Goal: Transaction & Acquisition: Obtain resource

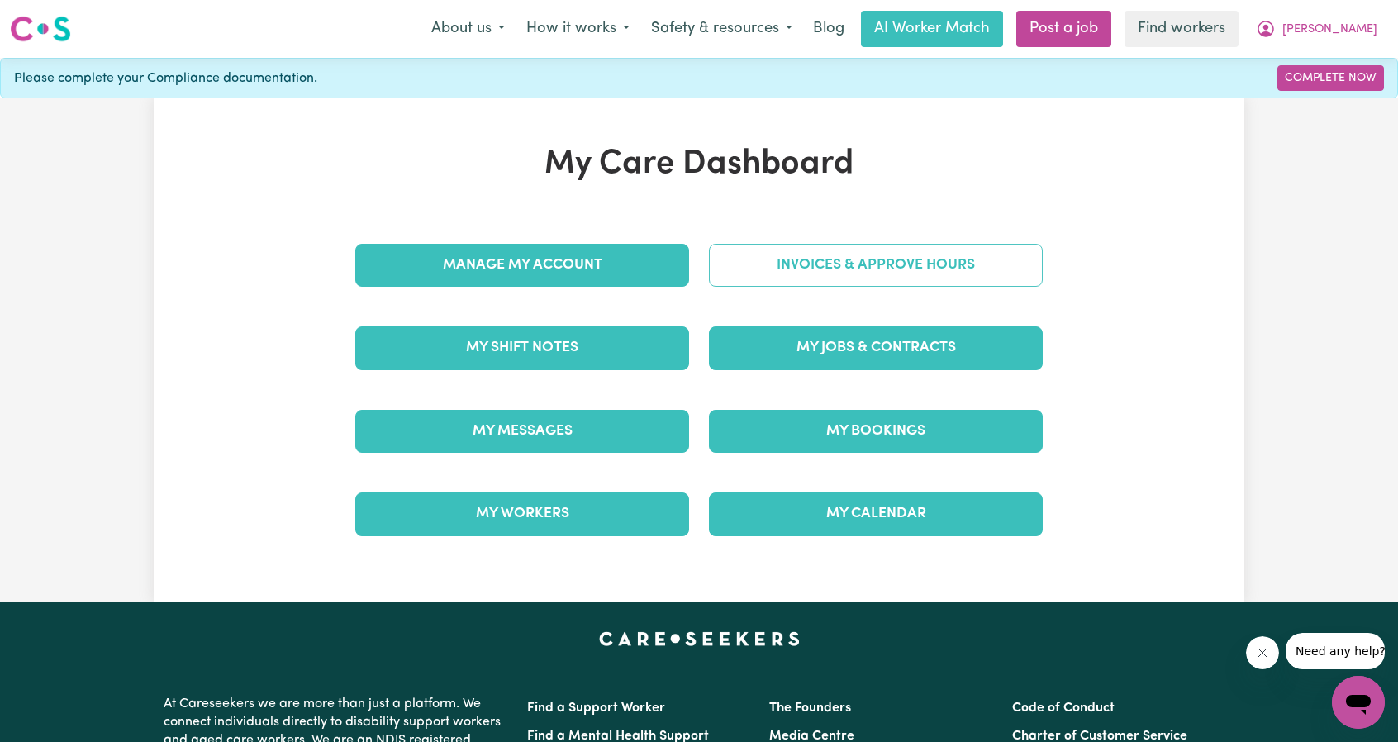
click at [797, 269] on link "Invoices & Approve Hours" at bounding box center [876, 265] width 334 height 43
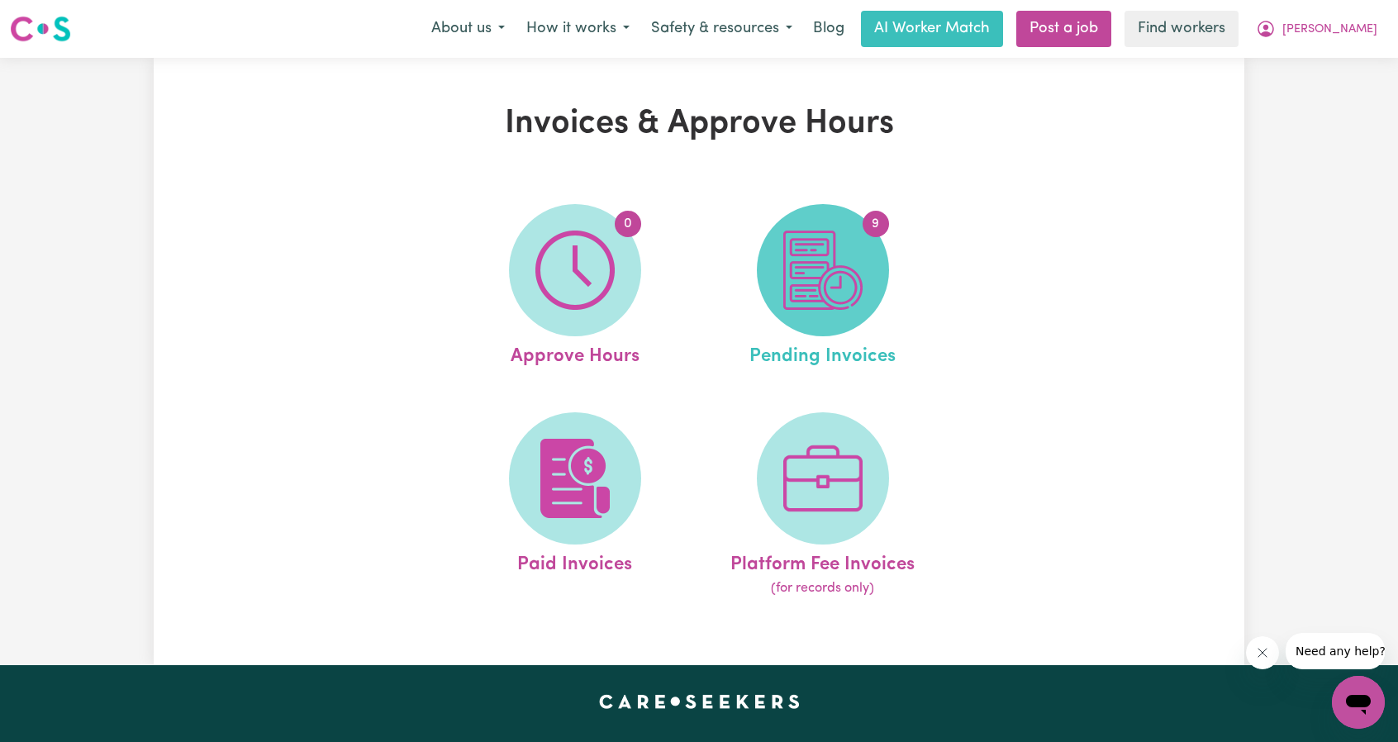
click at [795, 298] on img at bounding box center [822, 270] width 79 height 79
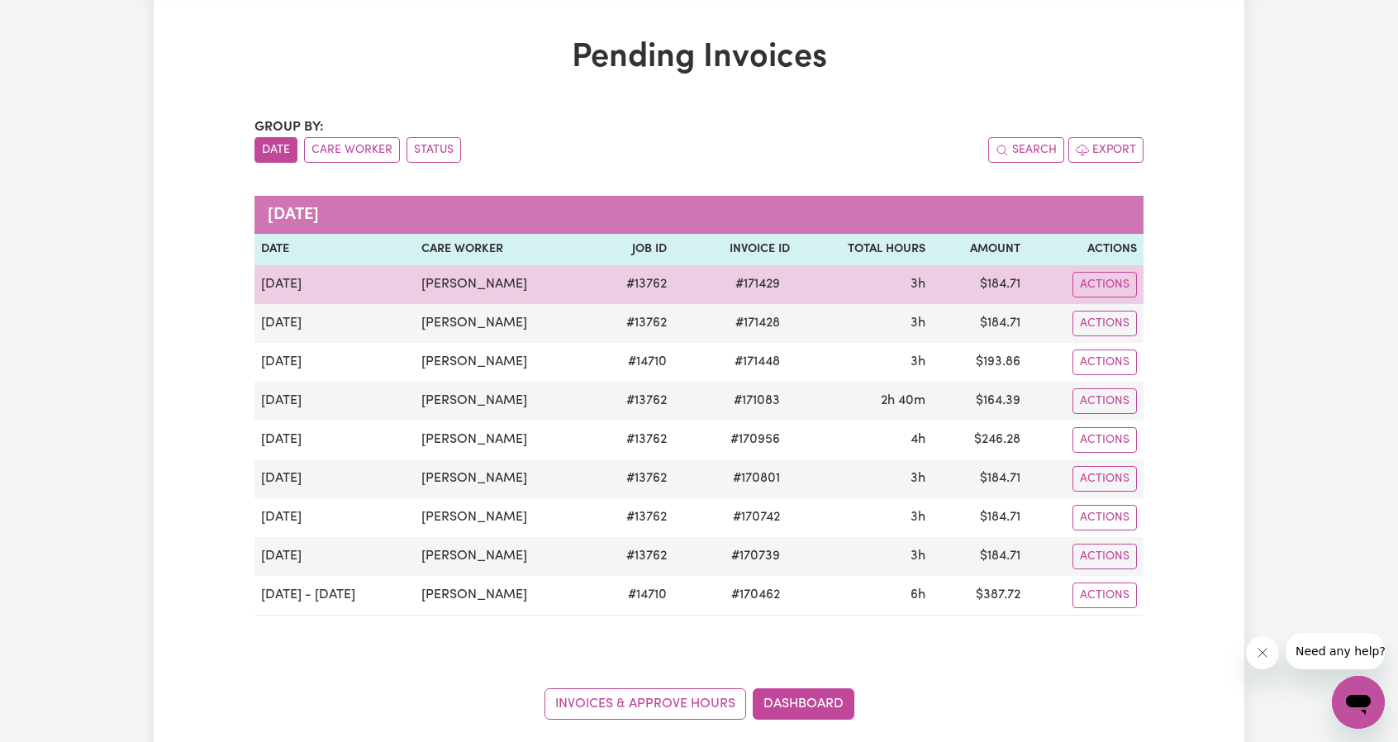
scroll to position [248, 0]
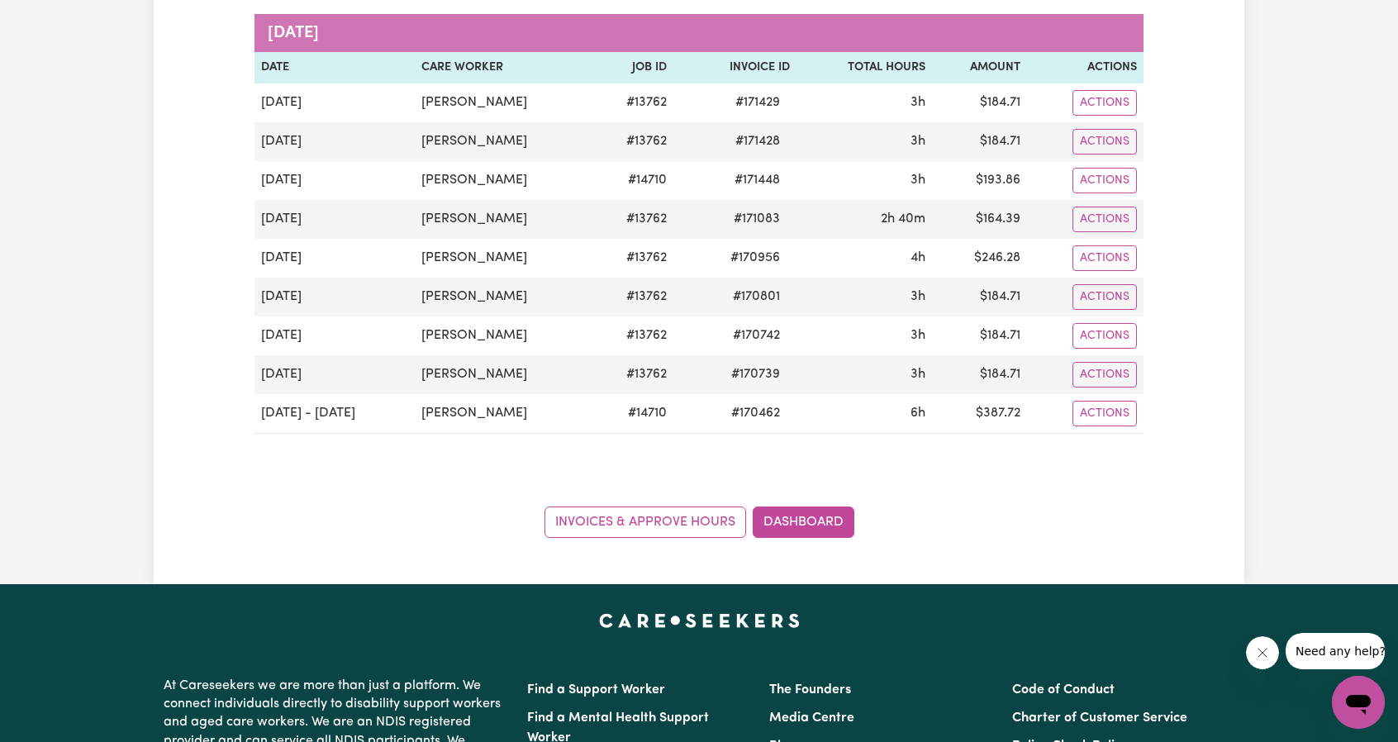
click at [1117, 428] on div "Group by: Date Care Worker Status Search Export [DATE] Date Care Worker Job ID …" at bounding box center [699, 237] width 889 height 602
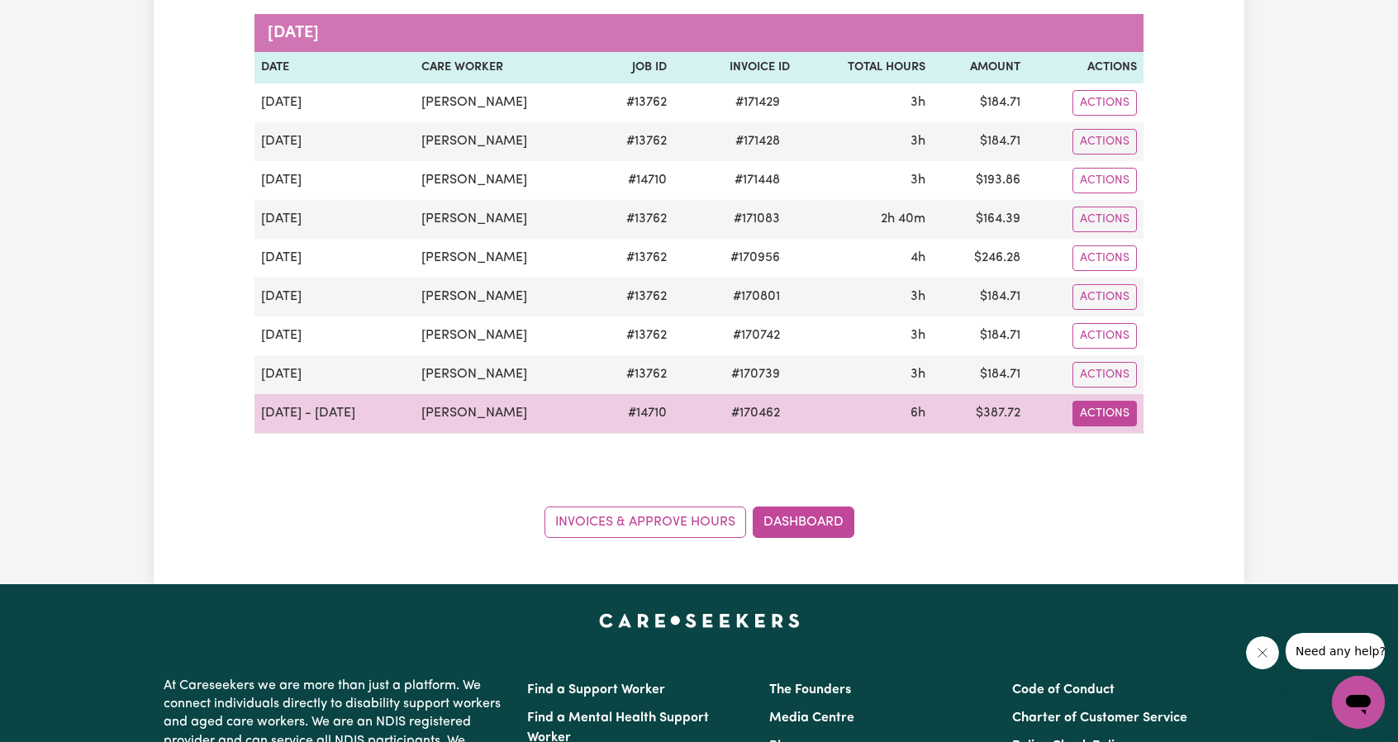
click at [1117, 116] on button "Actions" at bounding box center [1105, 103] width 64 height 26
drag, startPoint x: 1117, startPoint y: 419, endPoint x: 1122, endPoint y: 436, distance: 18.0
click at [1122, 436] on link "Download Invoice" at bounding box center [1147, 451] width 151 height 33
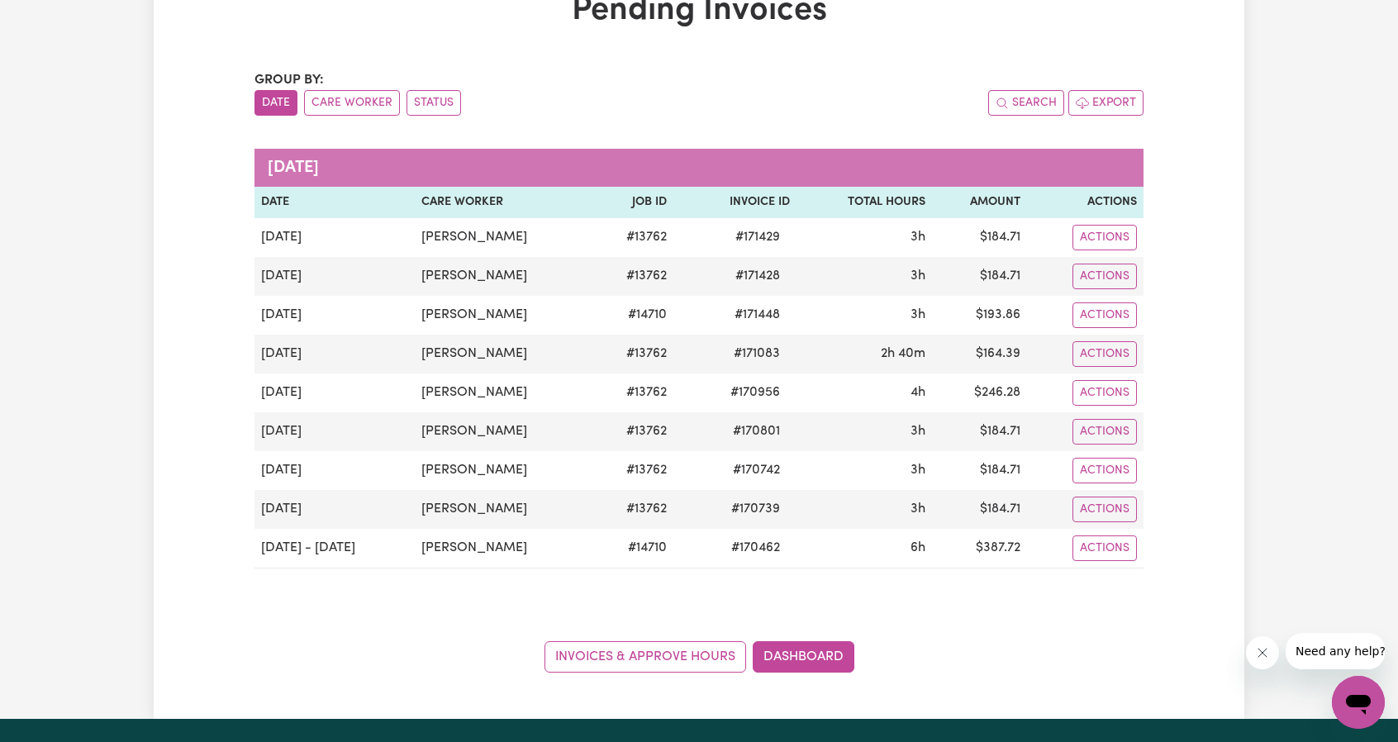
scroll to position [0, 0]
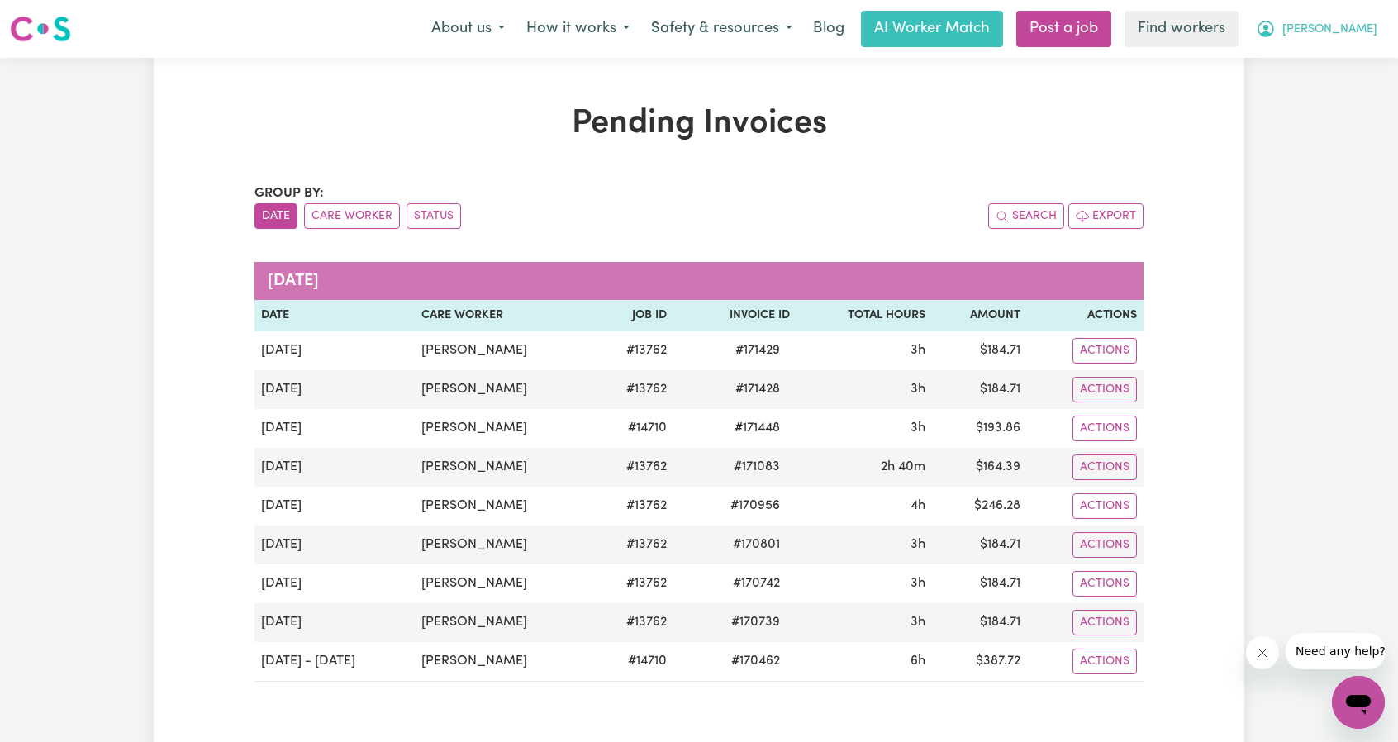
click at [1356, 27] on span "[PERSON_NAME]" at bounding box center [1330, 30] width 95 height 18
click at [1333, 53] on link "My Dashboard" at bounding box center [1322, 64] width 131 height 31
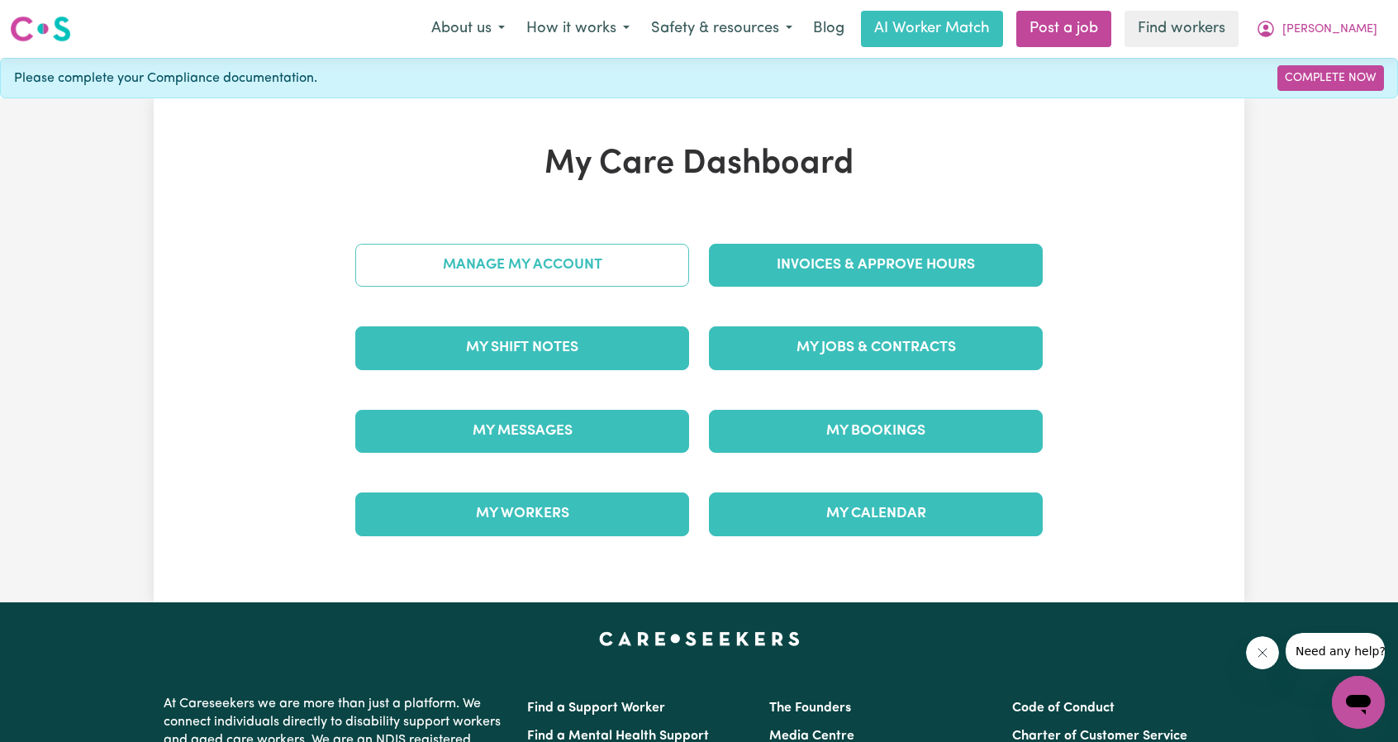
click at [596, 272] on link "Manage My Account" at bounding box center [522, 265] width 334 height 43
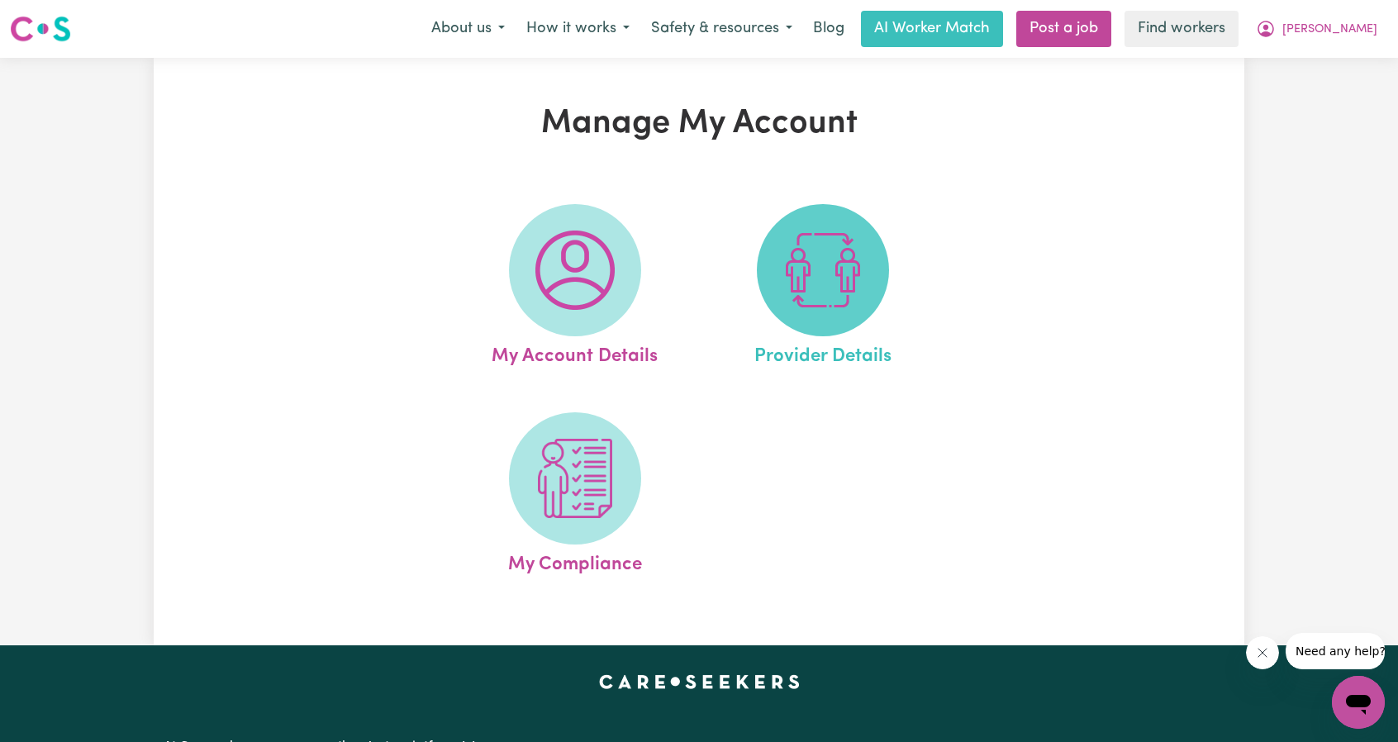
click at [807, 247] on img at bounding box center [822, 270] width 79 height 79
select select "NDIS_FUNDING_PLAN_MANAGED"
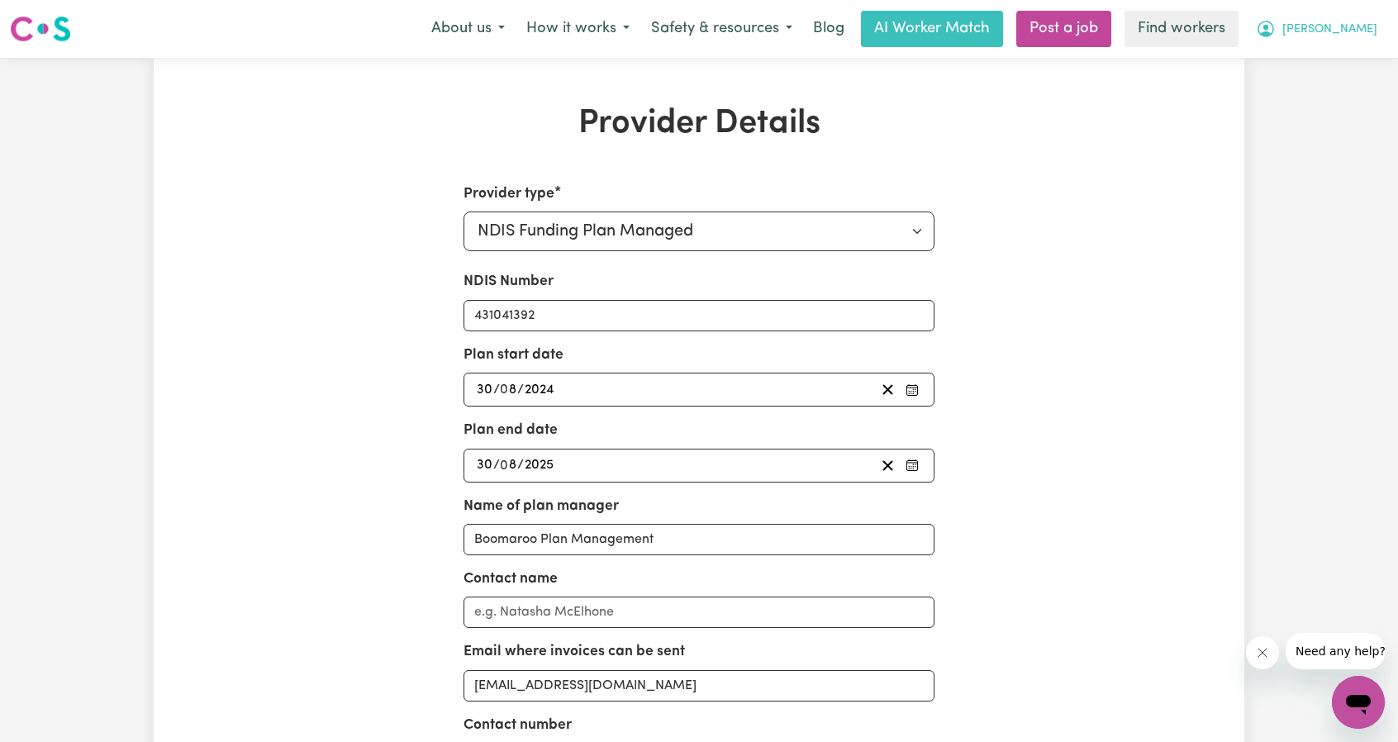
click at [1347, 36] on button "[PERSON_NAME]" at bounding box center [1316, 29] width 143 height 35
click at [1330, 50] on link "My Dashboard" at bounding box center [1322, 64] width 131 height 31
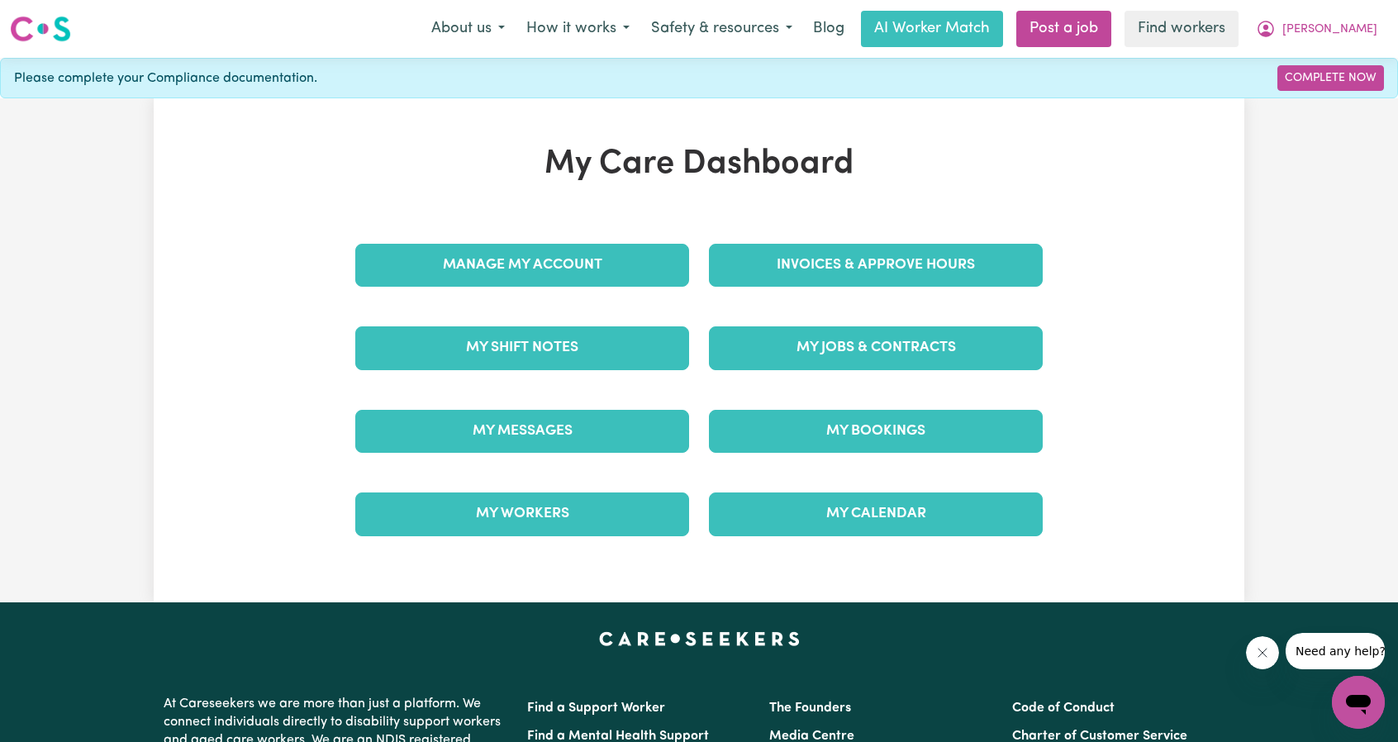
click at [926, 236] on div "Invoices & Approve Hours" at bounding box center [876, 265] width 354 height 83
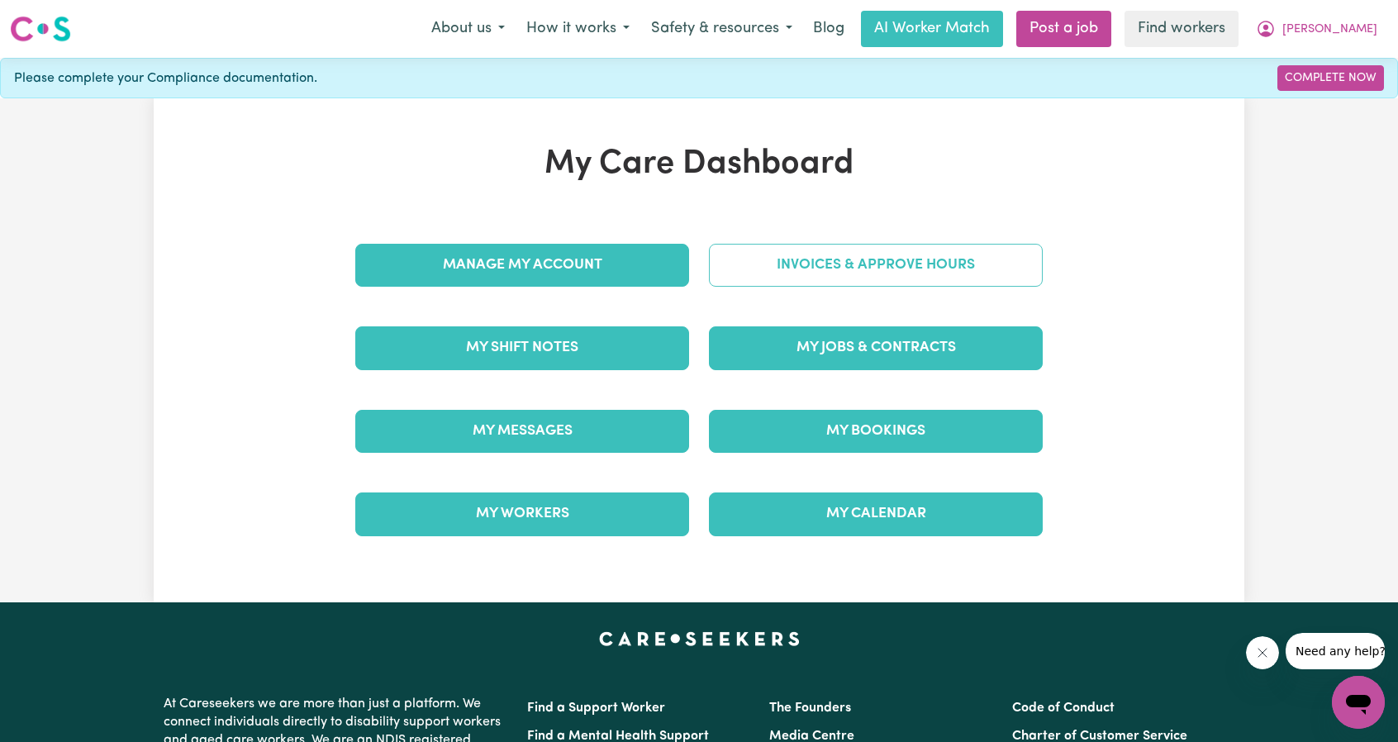
click at [921, 250] on link "Invoices & Approve Hours" at bounding box center [876, 265] width 334 height 43
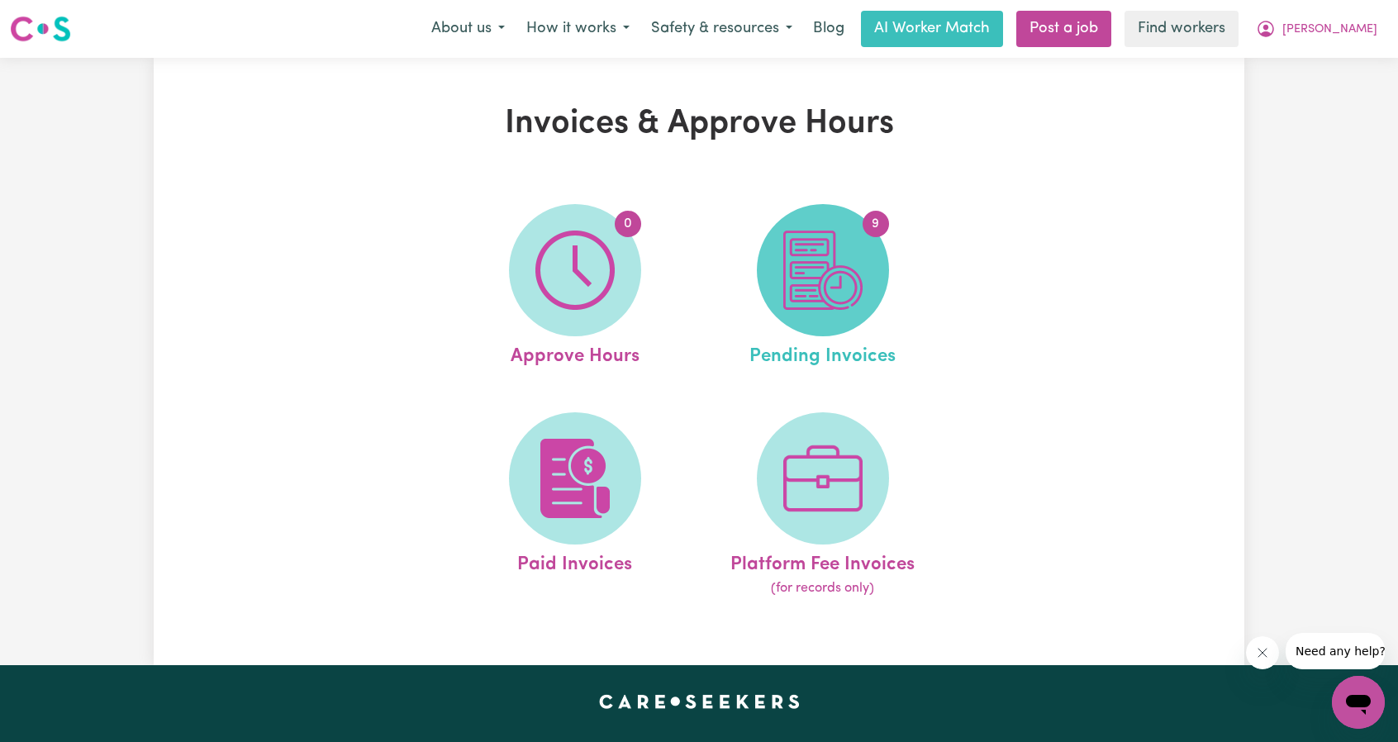
click at [836, 321] on span "9" at bounding box center [823, 270] width 132 height 132
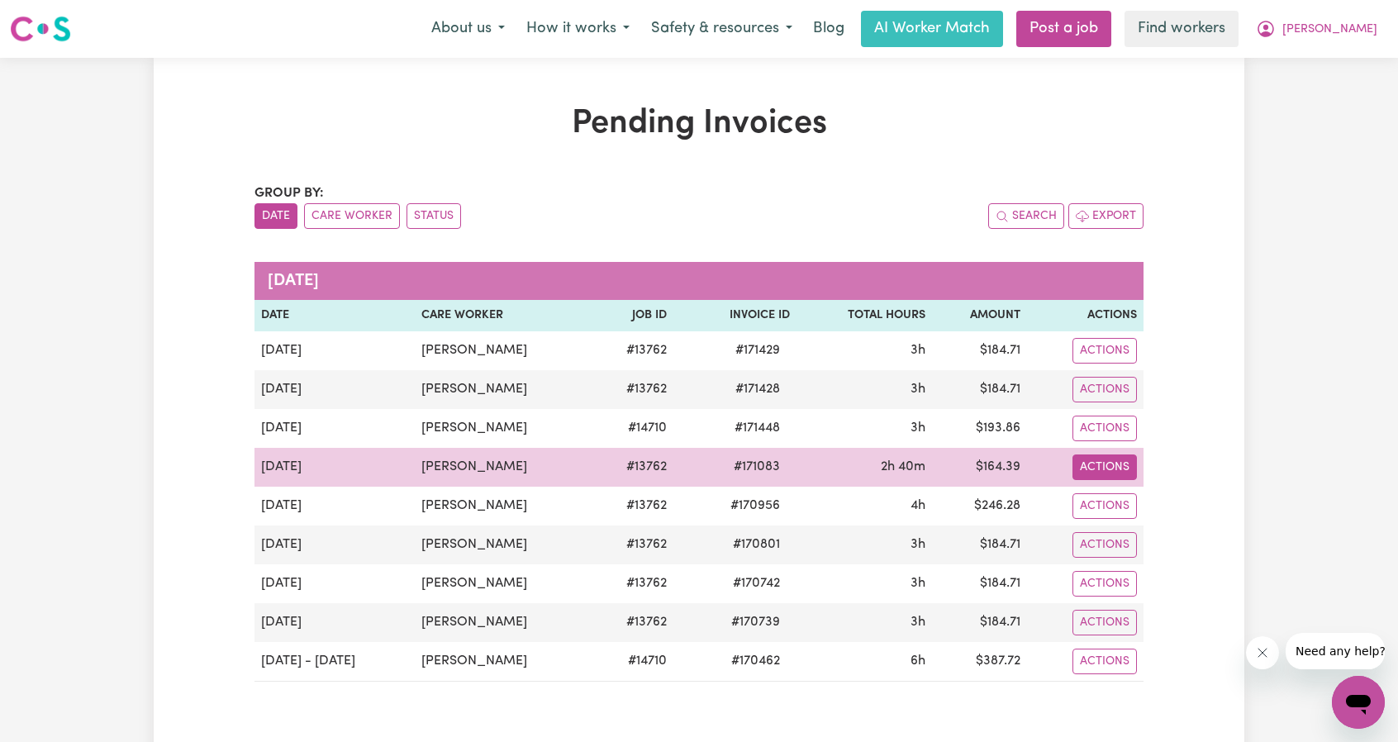
click at [1107, 364] on button "Actions" at bounding box center [1105, 351] width 64 height 26
click at [1092, 488] on link "Download Invoice" at bounding box center [1147, 504] width 151 height 33
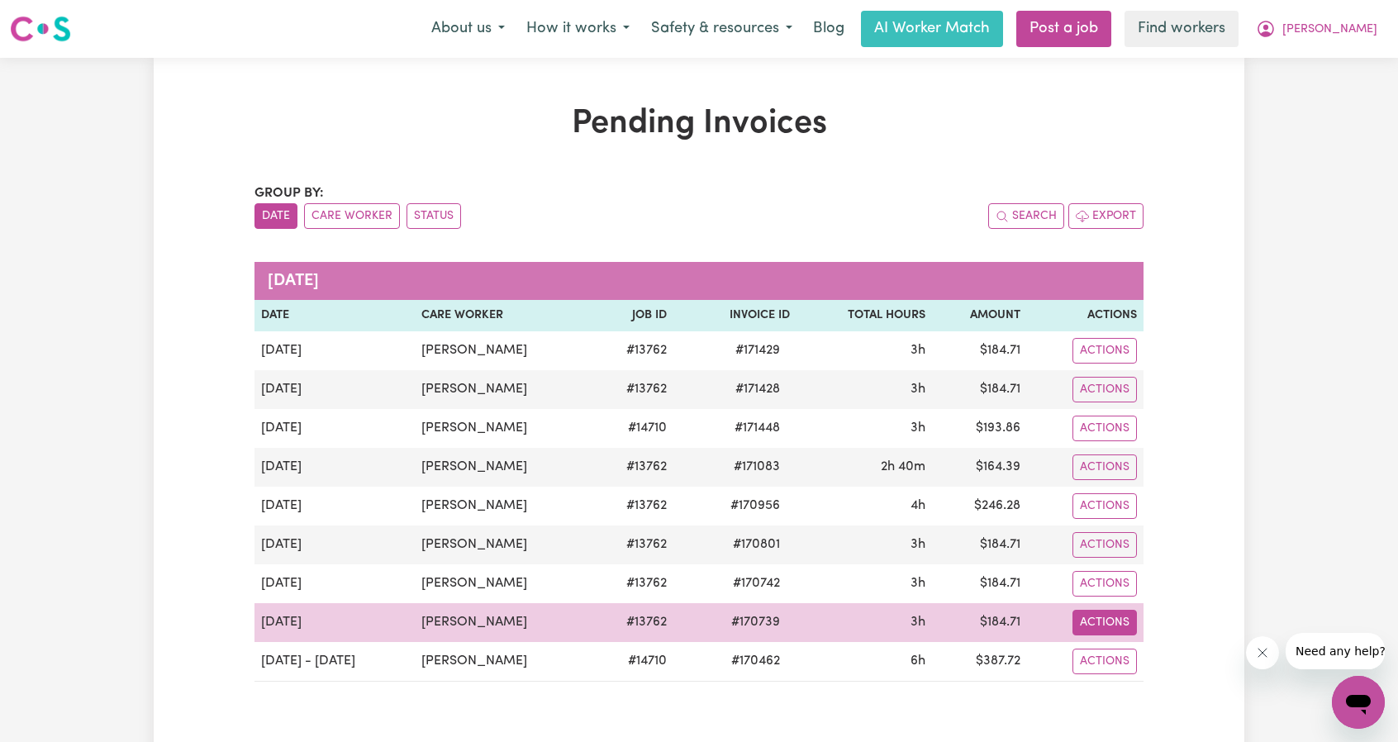
click at [1103, 364] on button "Actions" at bounding box center [1105, 351] width 64 height 26
click at [1136, 510] on link "Download Invoice" at bounding box center [1147, 518] width 151 height 33
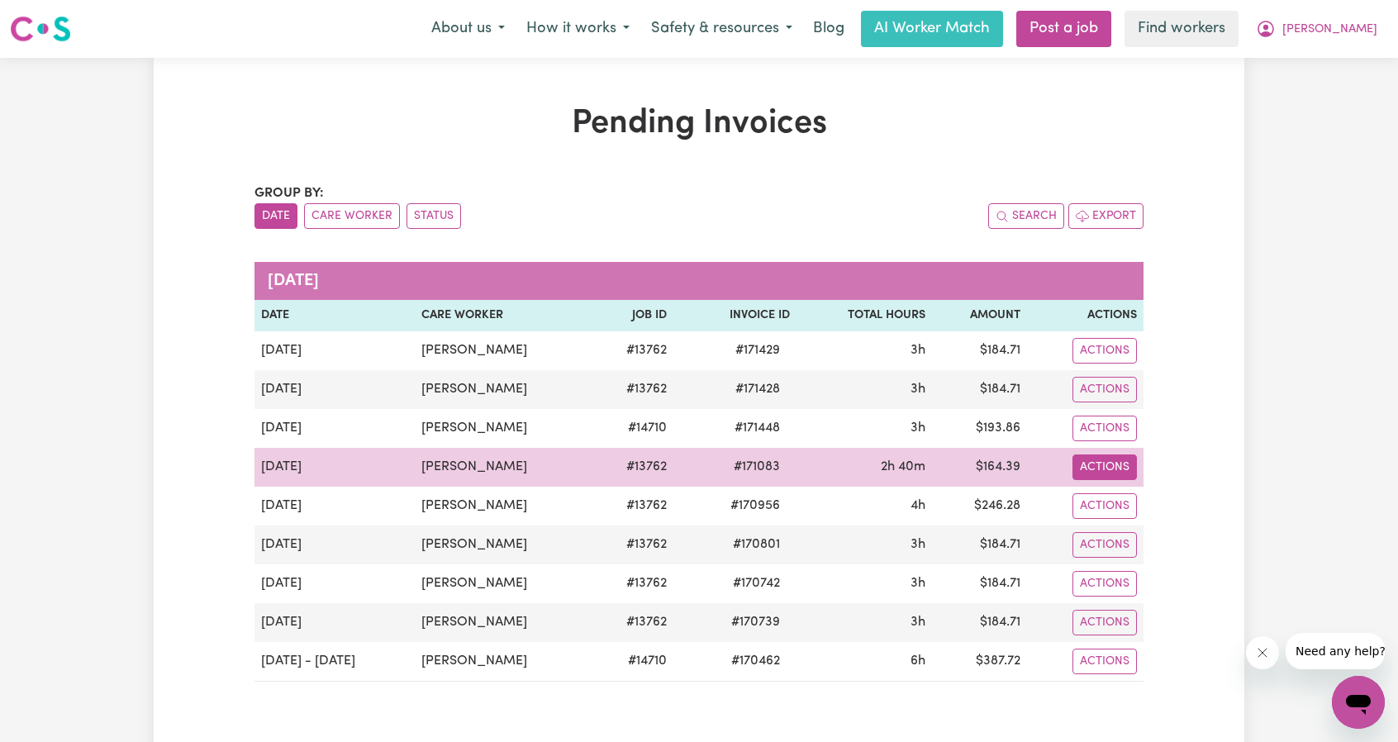
click at [1104, 364] on button "Actions" at bounding box center [1105, 351] width 64 height 26
click at [1117, 495] on link "Download Invoice" at bounding box center [1147, 504] width 151 height 33
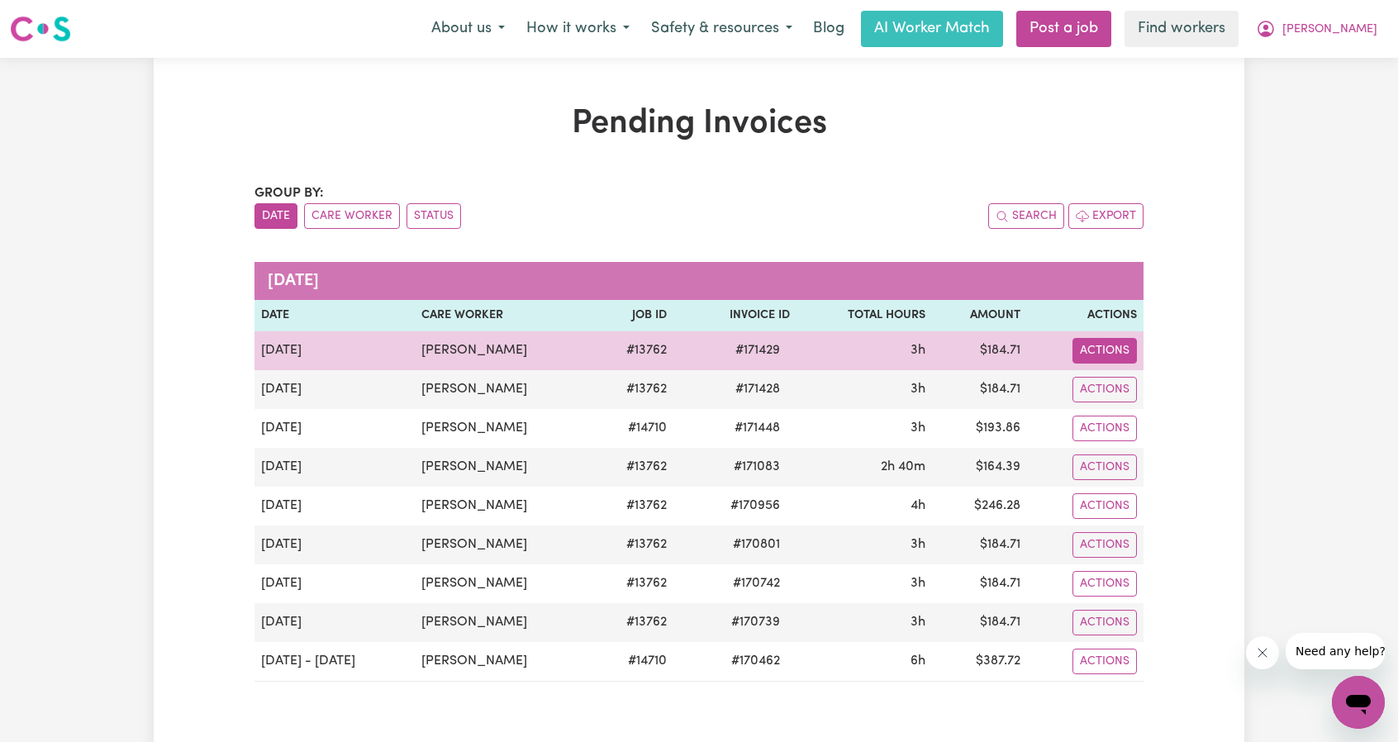
click at [1117, 350] on button "Actions" at bounding box center [1105, 351] width 64 height 26
click at [1115, 374] on link "Download Invoice" at bounding box center [1147, 388] width 151 height 33
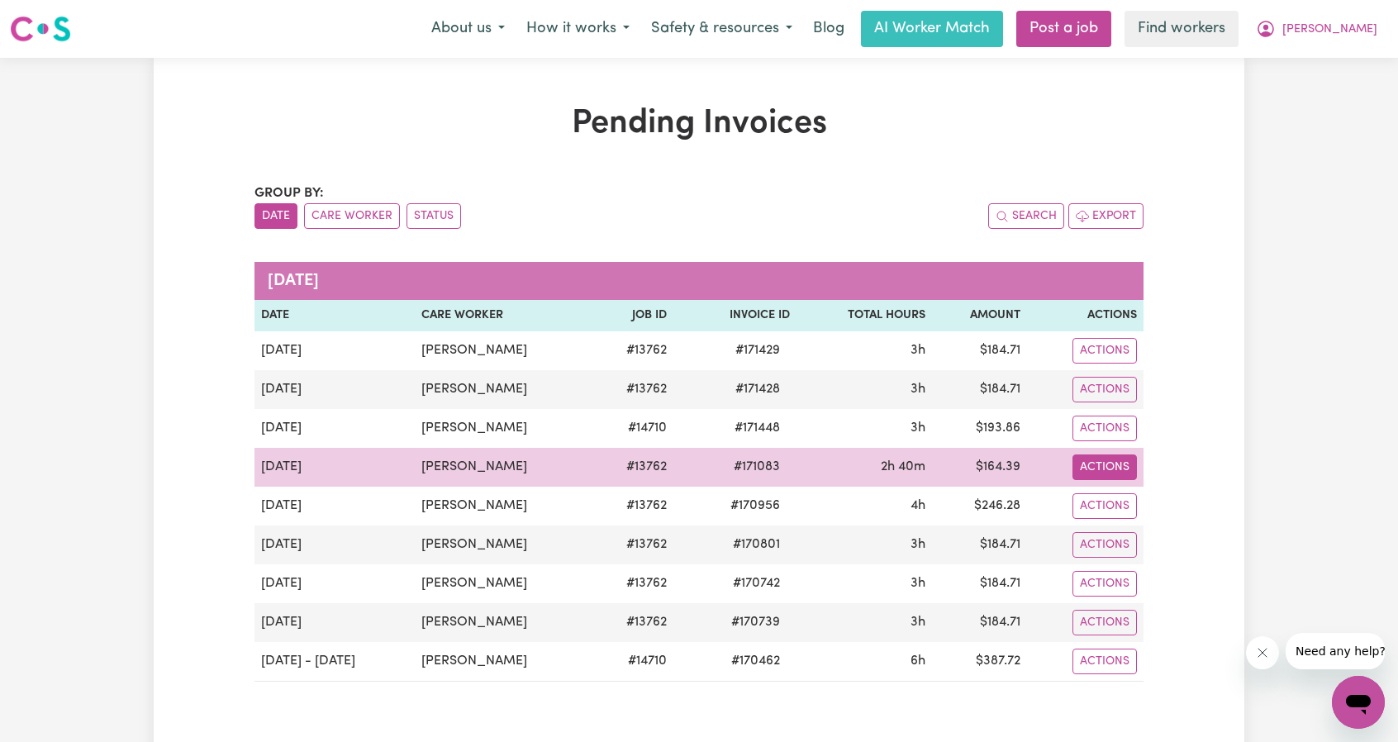
click at [1112, 364] on button "Actions" at bounding box center [1105, 351] width 64 height 26
click at [1109, 504] on link "Download Invoice" at bounding box center [1147, 504] width 151 height 33
